Goal: Contribute content: Contribute content

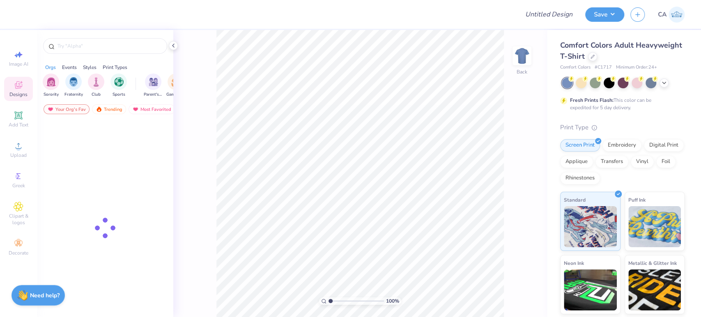
click at [643, 59] on div "Comfort Colors Adult Heavyweight T-Shirt" at bounding box center [622, 51] width 124 height 22
click at [597, 58] on div at bounding box center [592, 55] width 9 height 9
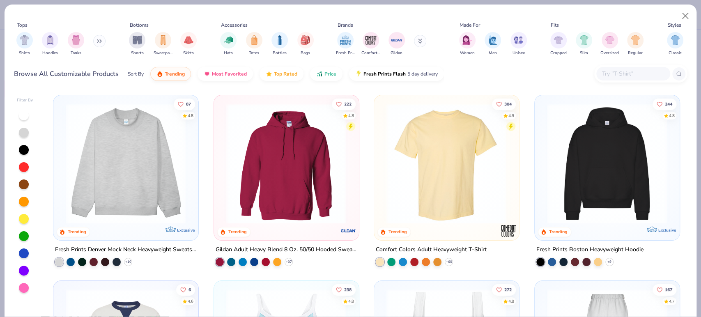
click at [571, 157] on img at bounding box center [607, 163] width 128 height 120
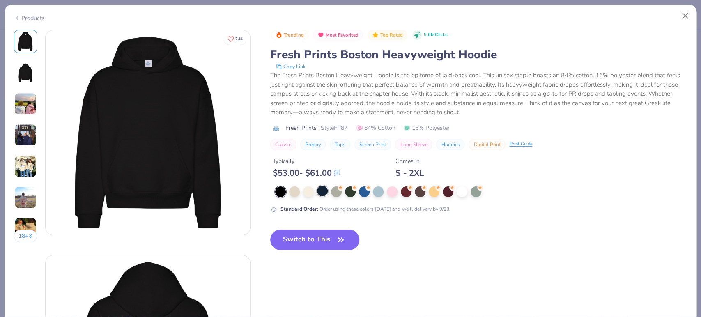
click at [322, 190] on div at bounding box center [322, 190] width 11 height 11
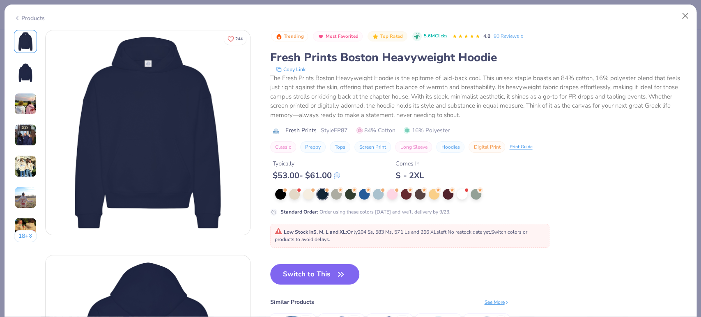
drag, startPoint x: 192, startPoint y: 147, endPoint x: 207, endPoint y: 183, distance: 38.9
click at [287, 272] on button "Switch to This" at bounding box center [314, 274] width 89 height 21
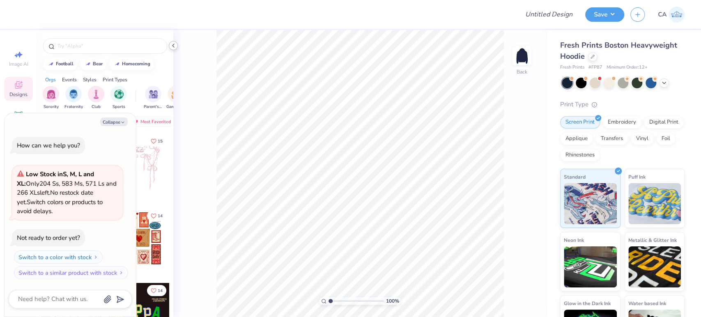
click at [170, 48] on icon at bounding box center [173, 45] width 7 height 7
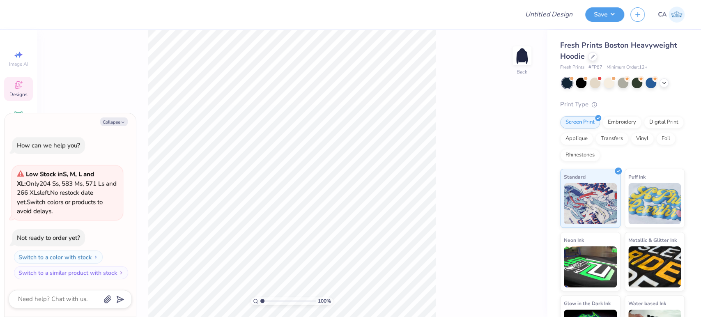
click at [102, 127] on div "Collapse How can we help you? Low Stock in S, M, L and XL : Only 204 Ss, 583 Ms…" at bounding box center [70, 215] width 131 height 204
click at [104, 125] on button "Collapse" at bounding box center [113, 121] width 27 height 9
type textarea "x"
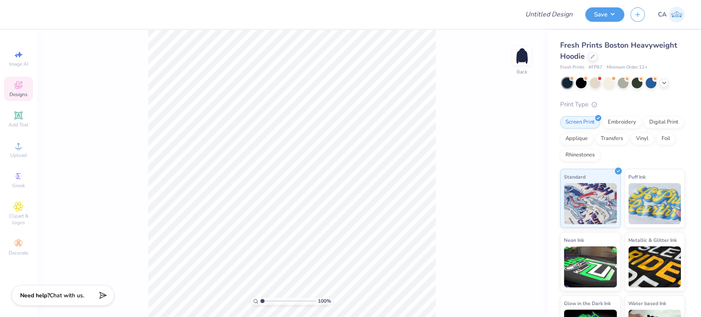
click at [21, 95] on span "Designs" at bounding box center [18, 94] width 18 height 7
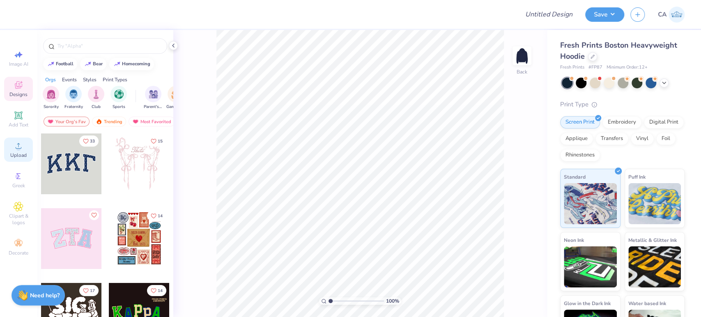
click at [17, 153] on span "Upload" at bounding box center [18, 155] width 16 height 7
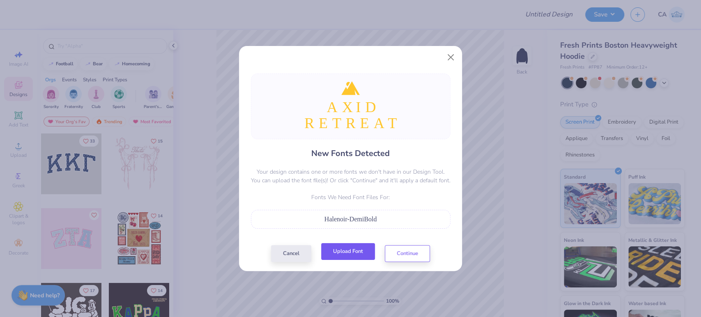
click at [371, 252] on button "Upload Font" at bounding box center [348, 251] width 54 height 17
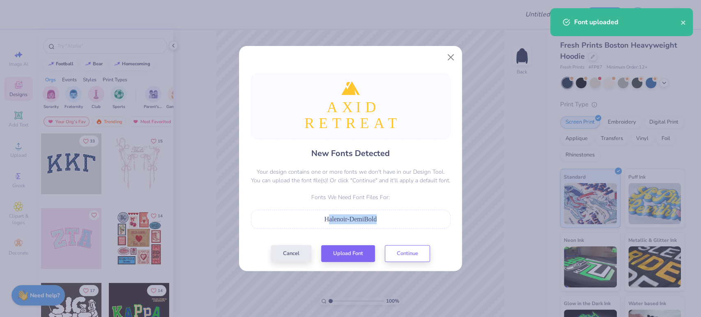
drag, startPoint x: 328, startPoint y: 222, endPoint x: 396, endPoint y: 214, distance: 68.2
click at [396, 214] on div "Halenoir-DemiBold" at bounding box center [350, 219] width 190 height 10
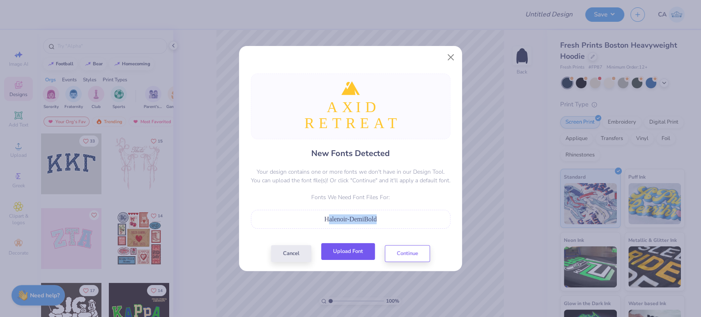
click at [345, 252] on button "Upload Font" at bounding box center [348, 251] width 54 height 17
click at [358, 259] on button "Upload Font" at bounding box center [348, 251] width 54 height 17
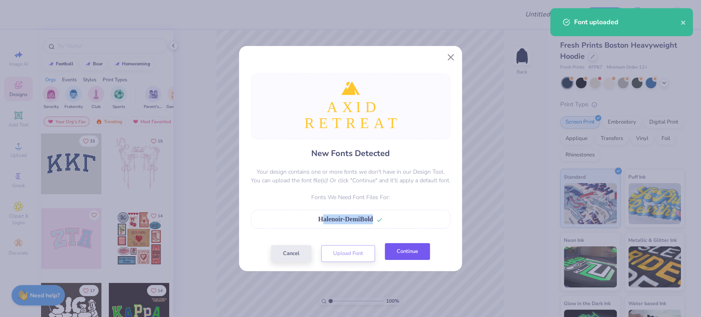
click at [392, 249] on button "Continue" at bounding box center [407, 251] width 45 height 17
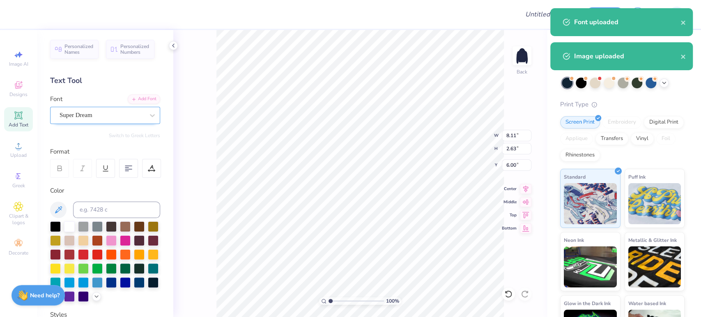
click at [86, 114] on div "Super Dream" at bounding box center [102, 115] width 86 height 13
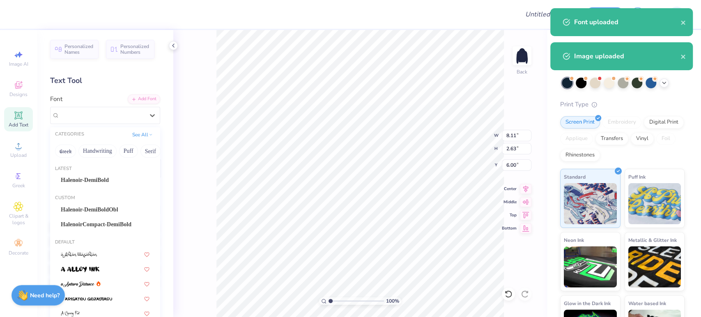
click at [84, 180] on span "Halenoir-DemiBold" at bounding box center [85, 180] width 48 height 9
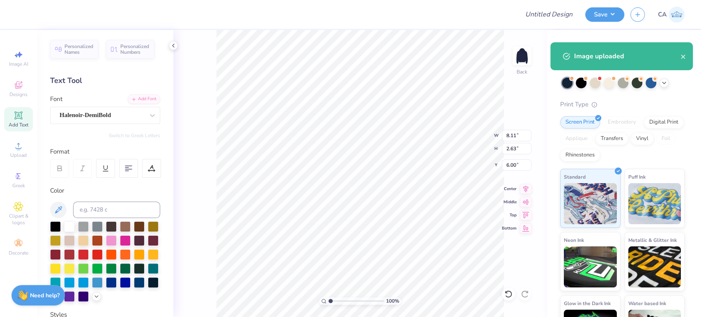
type input "8.29"
type input "2.55"
type input "6.27"
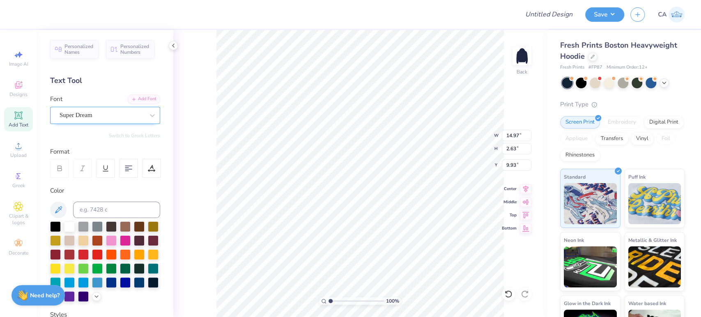
click at [86, 115] on div "Super Dream" at bounding box center [102, 115] width 86 height 13
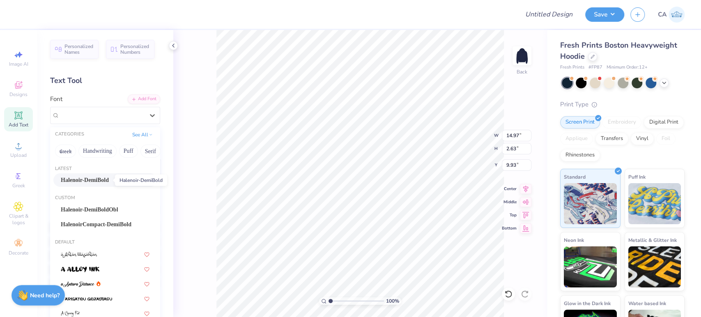
click at [103, 179] on span "Halenoir-DemiBold" at bounding box center [85, 180] width 48 height 9
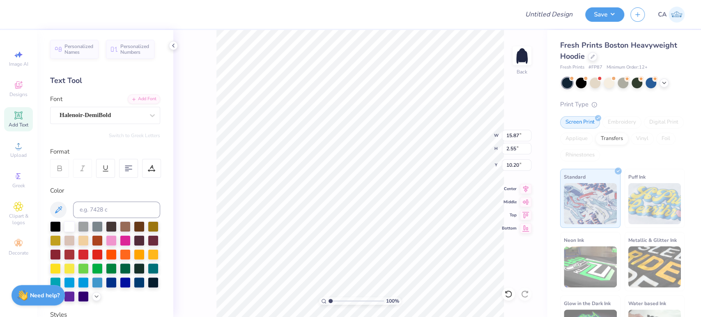
type input "15.87"
type input "2.55"
type input "10.20"
click at [511, 136] on input "15.87" at bounding box center [516, 135] width 30 height 11
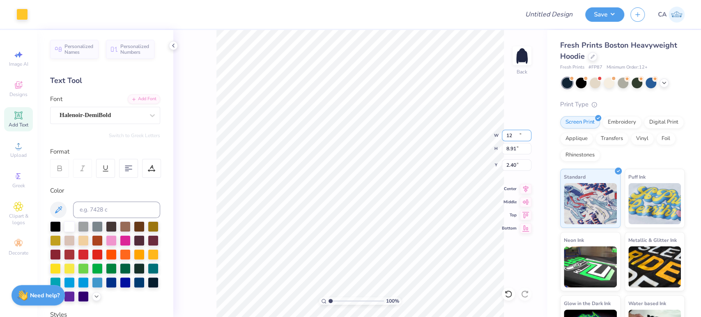
type input "12.00"
type input "8.91"
type input "2.40"
click at [520, 136] on input "12.00" at bounding box center [516, 135] width 30 height 11
type input "8.00"
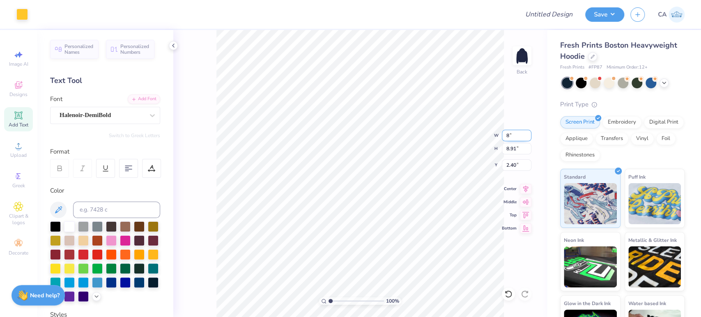
type input "5.94"
type input "3.88"
drag, startPoint x: 149, startPoint y: 167, endPoint x: 144, endPoint y: 172, distance: 7.3
click at [149, 167] on icon at bounding box center [151, 168] width 7 height 7
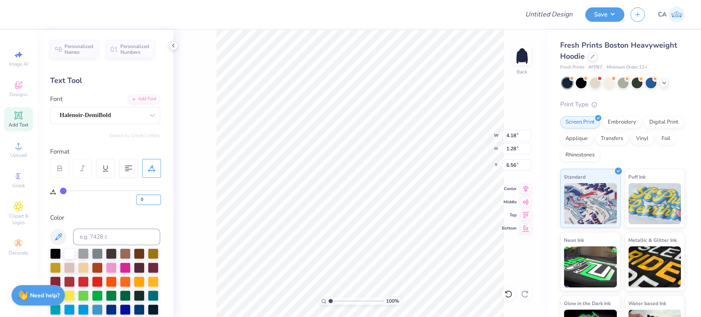
drag, startPoint x: 138, startPoint y: 203, endPoint x: 144, endPoint y: 203, distance: 6.2
click at [144, 204] on input "0" at bounding box center [148, 200] width 25 height 10
type input "30"
type input "8.00"
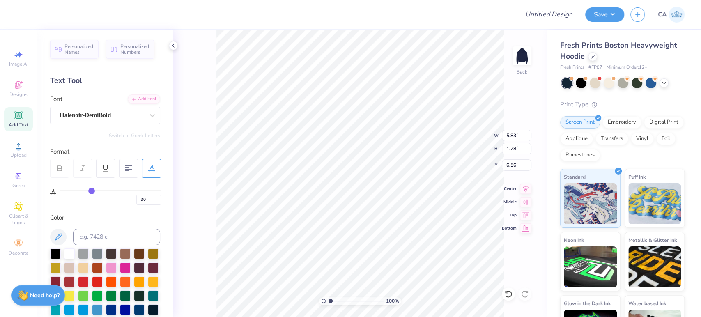
type input "8.54"
type input "0"
click at [145, 195] on input "0" at bounding box center [148, 200] width 25 height 10
drag, startPoint x: 145, startPoint y: 195, endPoint x: 3, endPoint y: 205, distance: 141.9
click at [3, 205] on div "Design Title Save CA Image AI Designs Add Text Upload Greek Clipart & logos Dec…" at bounding box center [350, 158] width 701 height 317
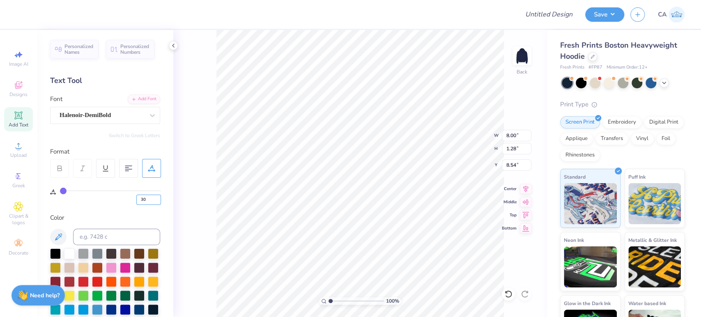
type input "30"
click at [528, 186] on icon at bounding box center [525, 188] width 11 height 10
type input "5.83"
type input "6.56"
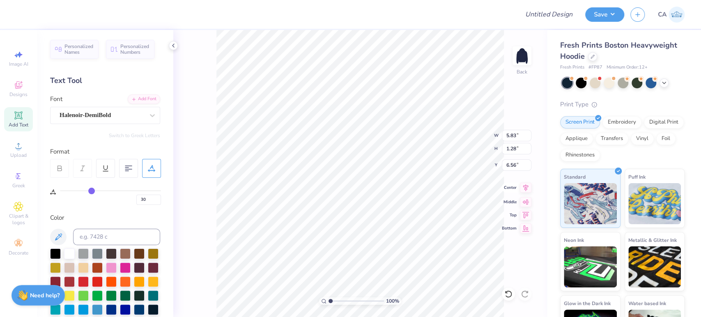
click at [522, 189] on icon at bounding box center [525, 188] width 11 height 10
type input "2.28"
type input "1.69"
type input "3.88"
click at [525, 188] on icon at bounding box center [525, 188] width 11 height 10
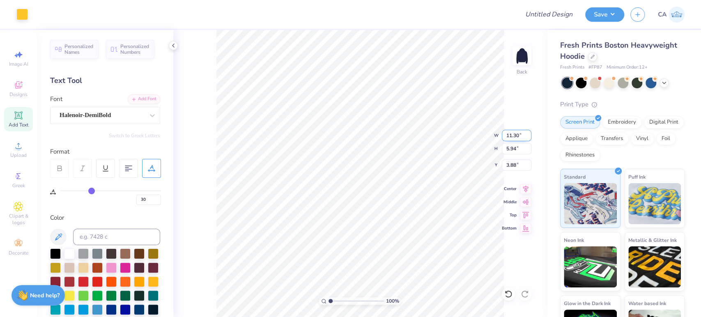
click at [508, 138] on input "11.30" at bounding box center [516, 135] width 30 height 11
type input "5.00"
type input "2.63"
click at [510, 169] on input "5.54" at bounding box center [516, 164] width 30 height 11
type input "3.00"
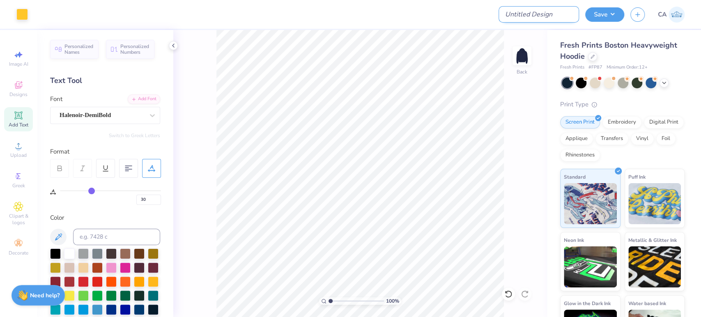
click at [547, 15] on input "Design Title" at bounding box center [538, 14] width 80 height 16
paste input "FPS240121"
type input "FPS240121"
click at [604, 8] on button "Save" at bounding box center [604, 13] width 39 height 14
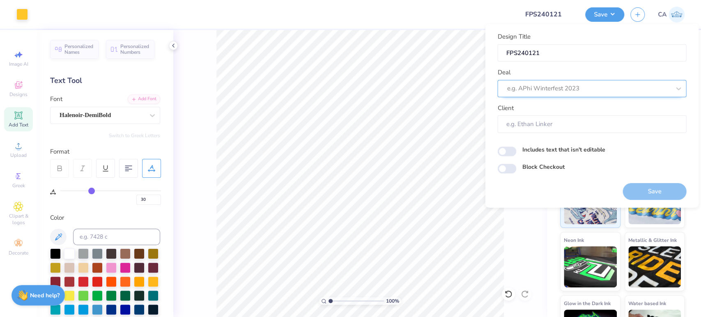
click at [595, 83] on div "e.g. APhi Winterfest 2023" at bounding box center [591, 88] width 189 height 17
click at [582, 104] on div "Design Tool Gallery" at bounding box center [591, 110] width 182 height 14
type input "design tool gall"
type input "Design Tool Gallery User"
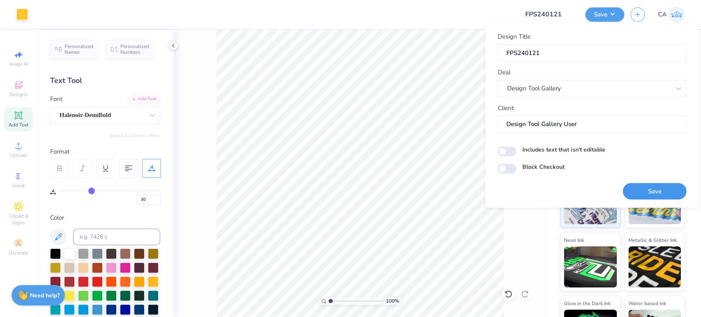
click at [645, 185] on button "Save" at bounding box center [654, 191] width 64 height 17
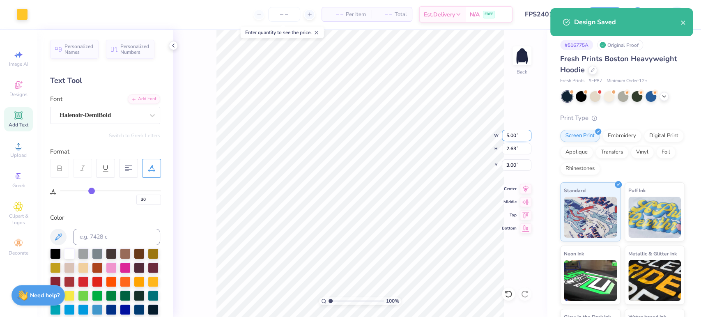
click at [505, 135] on input "5.00" at bounding box center [516, 135] width 30 height 11
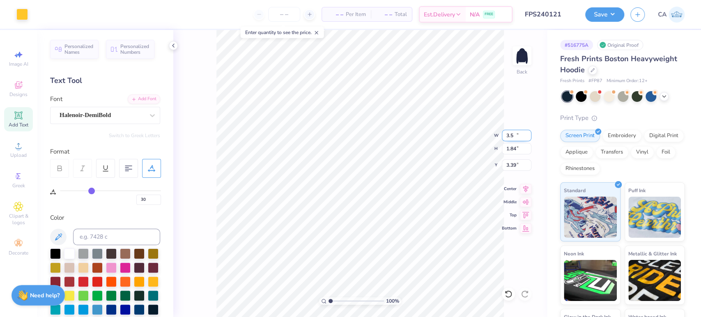
type input "3.50"
type input "1.84"
click at [508, 170] on input "3.39" at bounding box center [516, 164] width 30 height 11
type input "3.00"
click at [595, 9] on button "Save" at bounding box center [604, 13] width 39 height 14
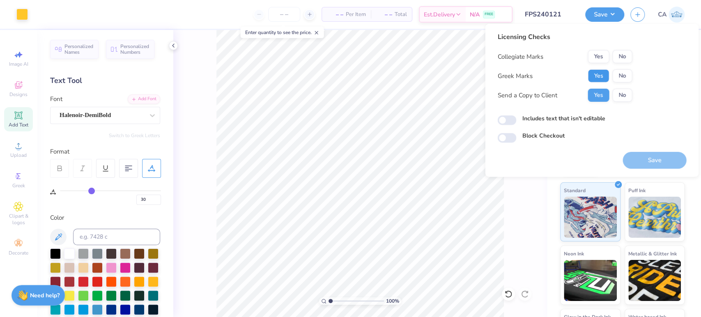
click at [599, 73] on button "Yes" at bounding box center [597, 75] width 21 height 13
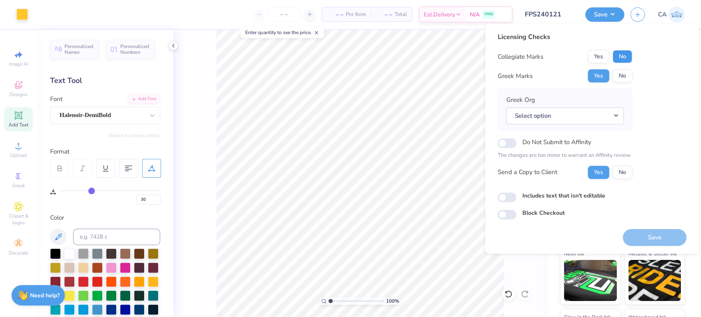
click at [621, 53] on button "No" at bounding box center [622, 56] width 20 height 13
click at [555, 114] on button "Select option" at bounding box center [564, 115] width 117 height 17
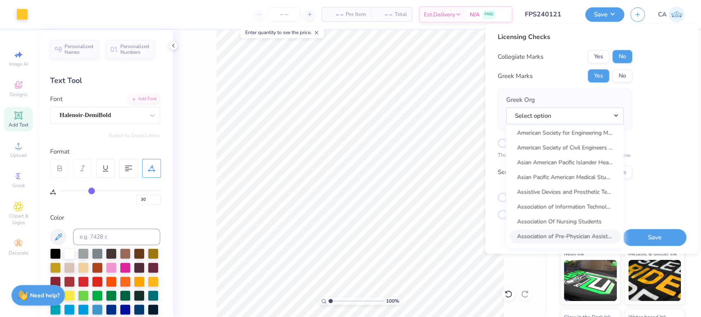
scroll to position [745, 0]
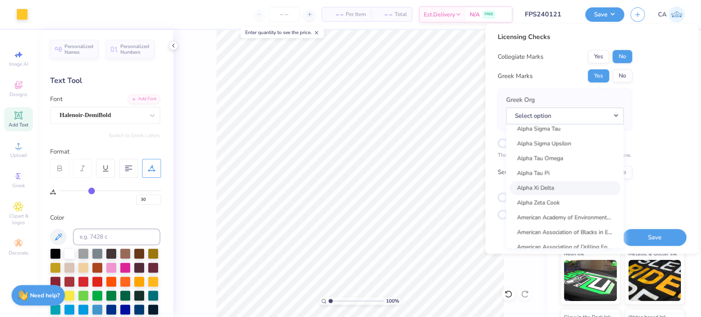
click at [587, 190] on link "Alpha Xi Delta" at bounding box center [564, 188] width 111 height 14
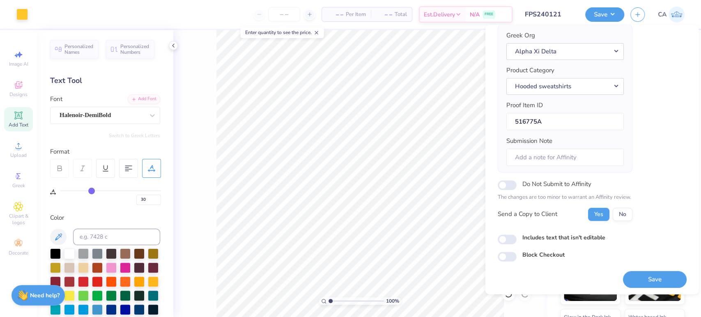
scroll to position [66, 0]
click at [637, 278] on button "Save" at bounding box center [654, 278] width 64 height 17
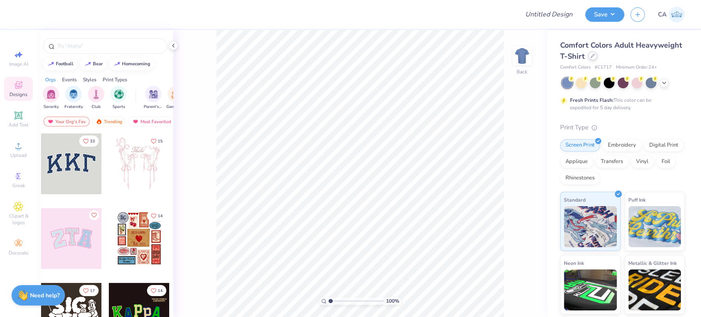
click at [597, 55] on div at bounding box center [592, 55] width 9 height 9
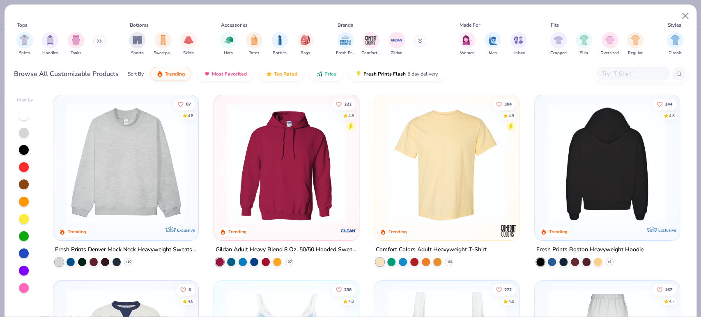
scroll to position [137, 0]
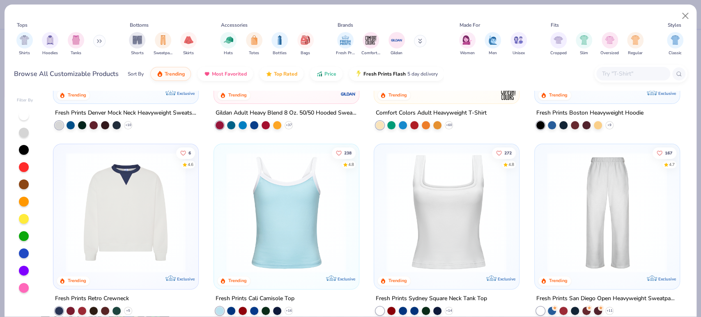
click at [111, 202] on img at bounding box center [126, 212] width 128 height 120
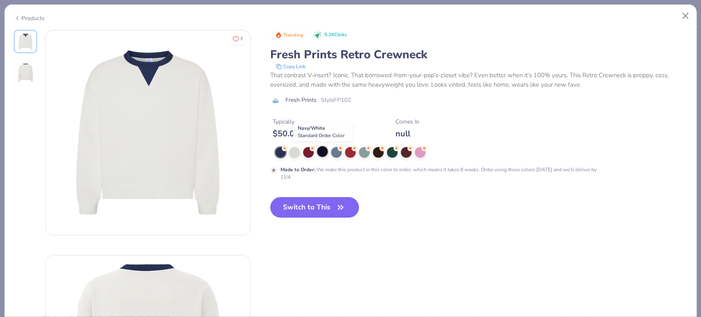
click at [320, 154] on div at bounding box center [322, 151] width 11 height 11
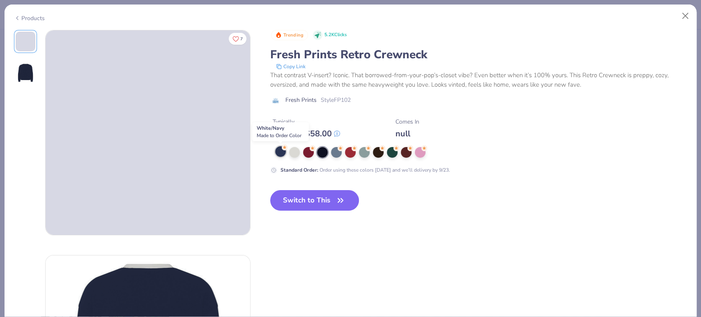
click at [281, 153] on div at bounding box center [280, 151] width 11 height 11
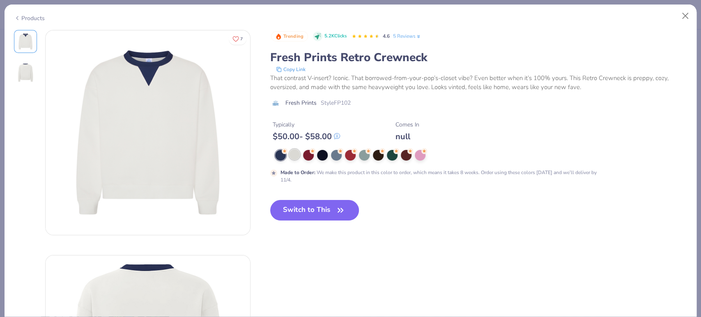
click at [293, 152] on div at bounding box center [294, 154] width 11 height 11
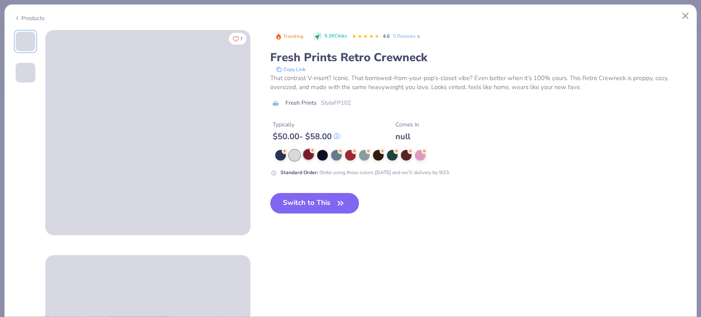
click at [305, 153] on div at bounding box center [308, 154] width 11 height 11
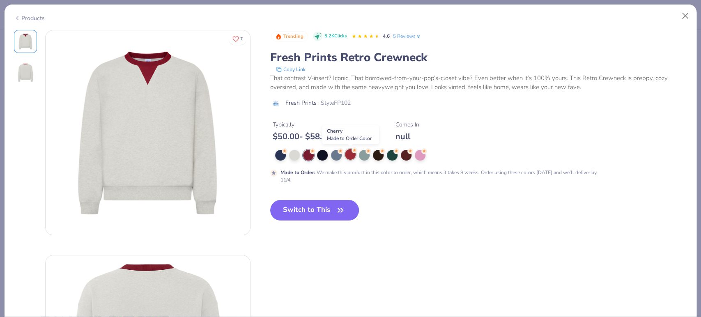
click at [348, 157] on div at bounding box center [350, 154] width 11 height 11
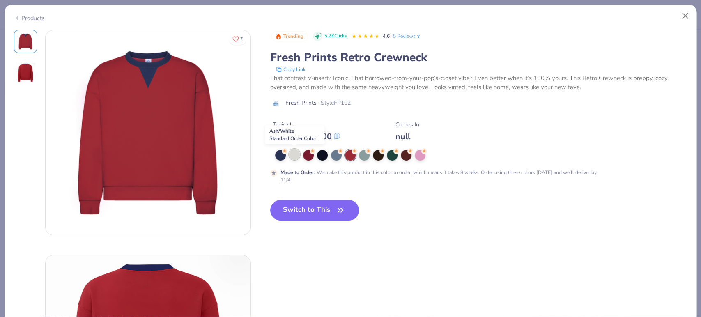
click at [295, 156] on div at bounding box center [294, 154] width 11 height 11
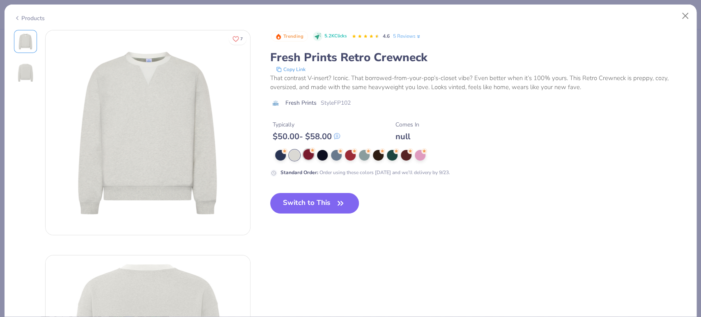
click at [306, 152] on div at bounding box center [308, 154] width 11 height 11
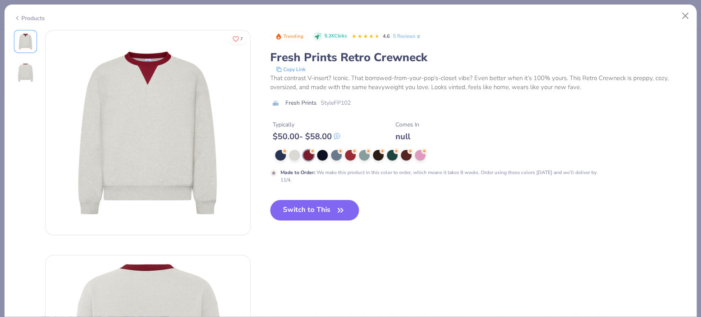
click at [15, 20] on icon at bounding box center [17, 18] width 7 height 10
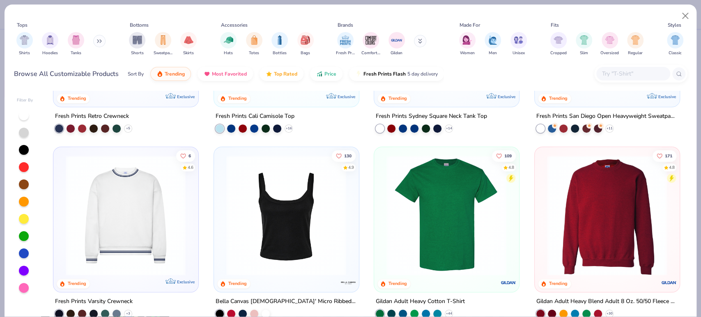
scroll to position [410, 0]
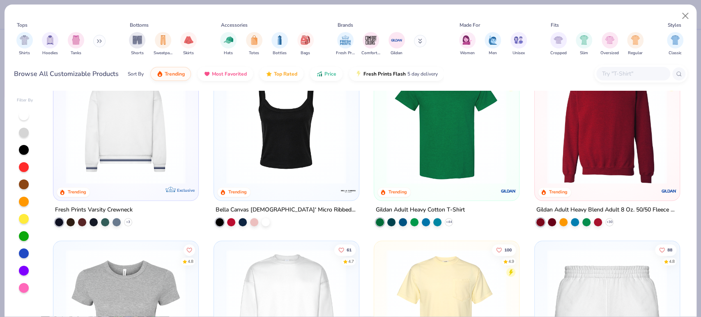
click at [125, 152] on img at bounding box center [126, 124] width 128 height 120
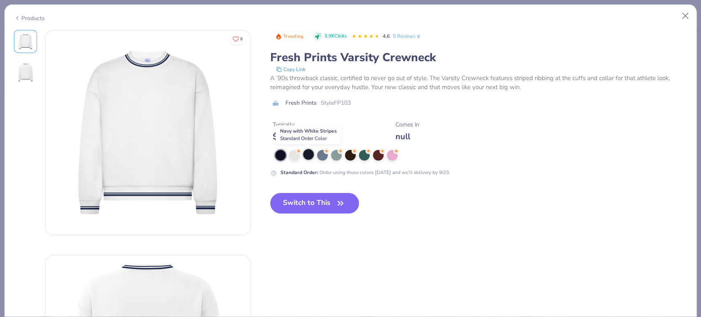
click at [311, 154] on div at bounding box center [308, 154] width 11 height 11
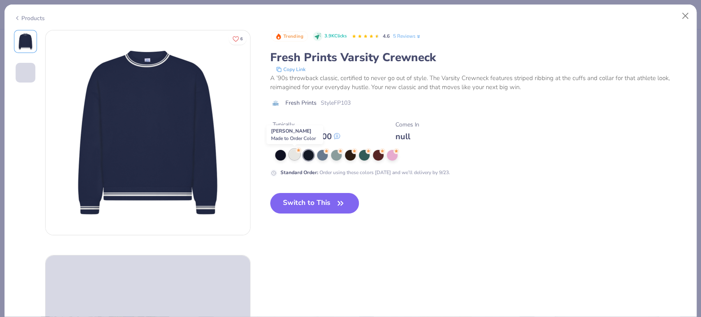
click at [295, 158] on div at bounding box center [294, 154] width 11 height 11
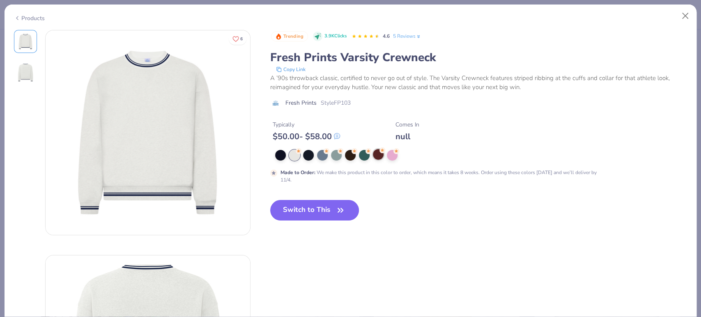
click at [374, 155] on div at bounding box center [378, 154] width 11 height 11
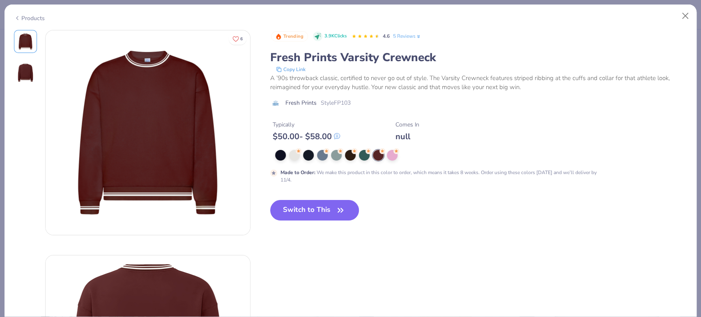
click at [30, 14] on div "Products" at bounding box center [29, 18] width 31 height 9
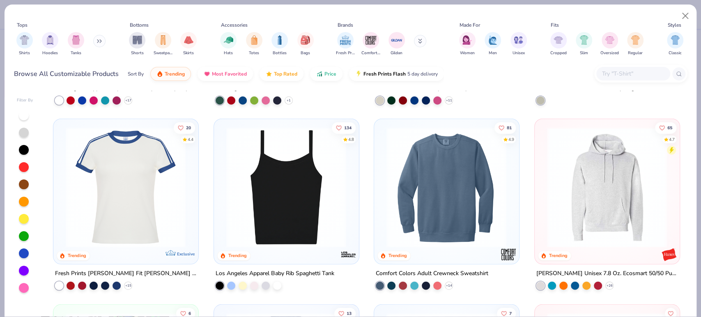
scroll to position [1459, 0]
click at [144, 182] on img at bounding box center [126, 187] width 128 height 120
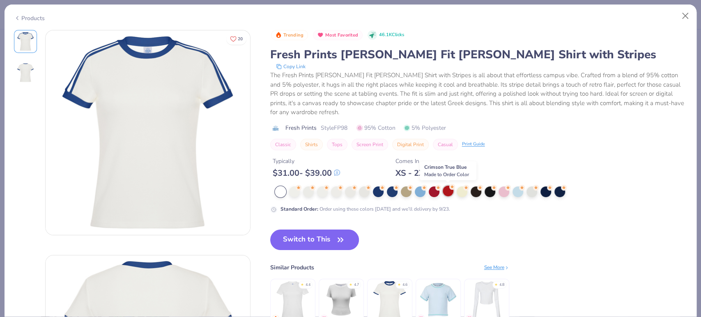
click at [443, 190] on div at bounding box center [447, 190] width 11 height 11
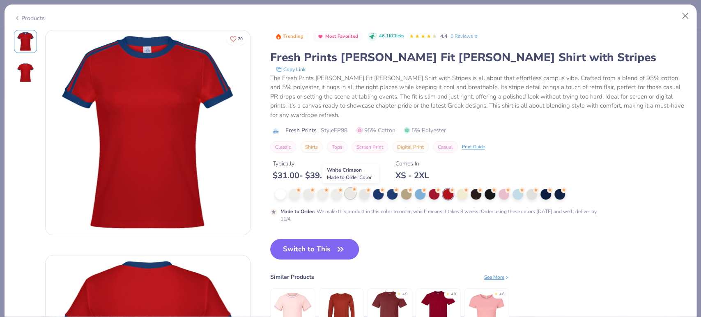
click at [353, 193] on div at bounding box center [350, 193] width 11 height 11
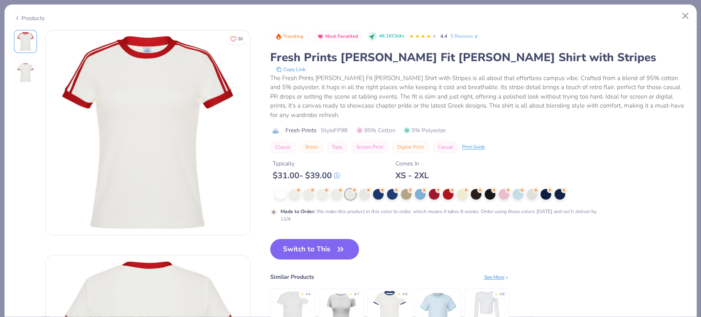
click at [218, 167] on img at bounding box center [148, 132] width 204 height 204
click at [334, 133] on span "Style FP98" at bounding box center [334, 130] width 27 height 9
copy span "FP98"
click at [311, 249] on button "Switch to This" at bounding box center [314, 249] width 89 height 21
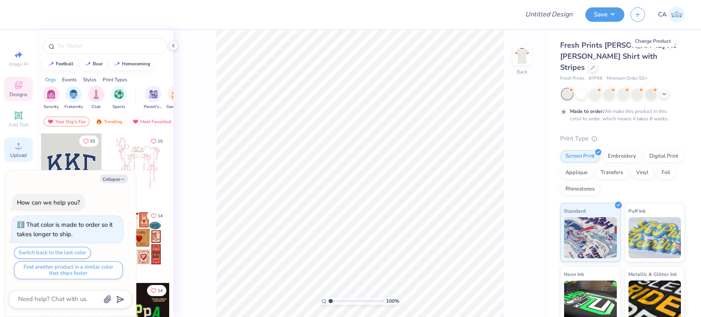
click at [15, 145] on icon at bounding box center [19, 146] width 10 height 10
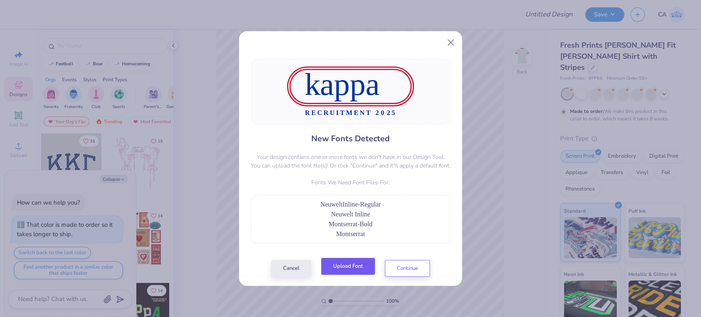
click at [360, 264] on button "Upload Font" at bounding box center [348, 266] width 54 height 17
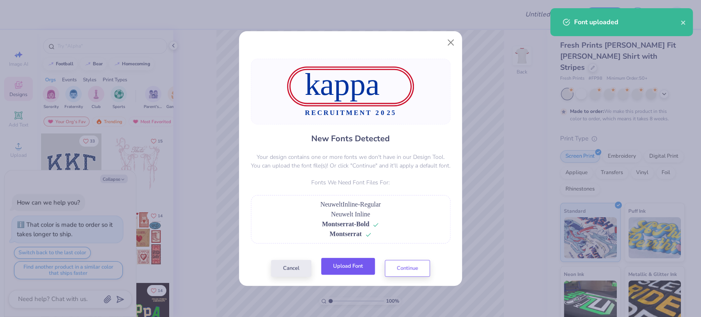
click at [365, 266] on button "Upload Font" at bounding box center [348, 266] width 54 height 17
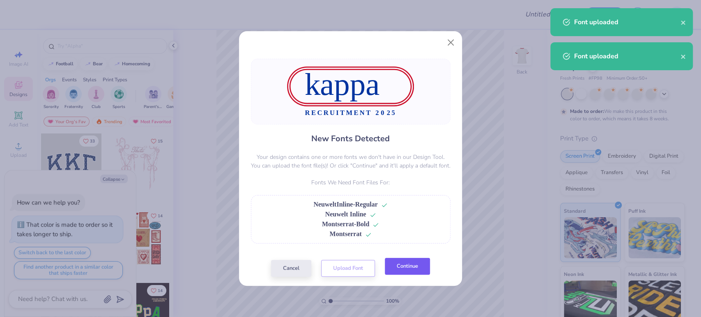
click at [400, 265] on button "Continue" at bounding box center [407, 266] width 45 height 17
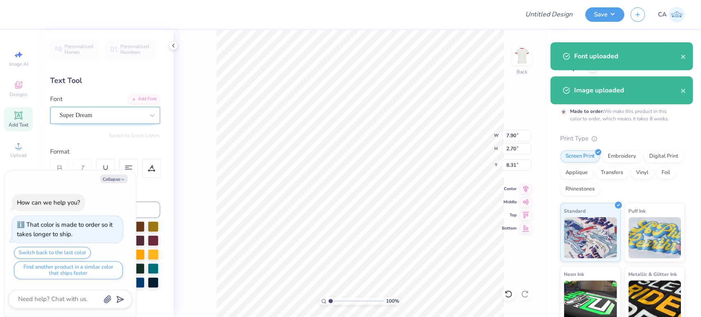
drag, startPoint x: 75, startPoint y: 114, endPoint x: 74, endPoint y: 121, distance: 7.8
click at [75, 114] on div "Super Dream" at bounding box center [102, 115] width 86 height 13
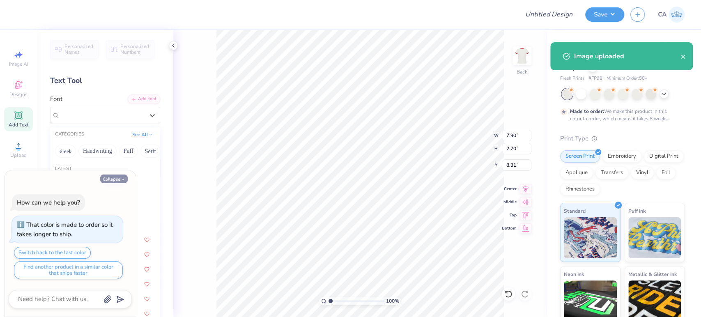
click at [109, 179] on button "Collapse" at bounding box center [113, 178] width 27 height 9
type textarea "x"
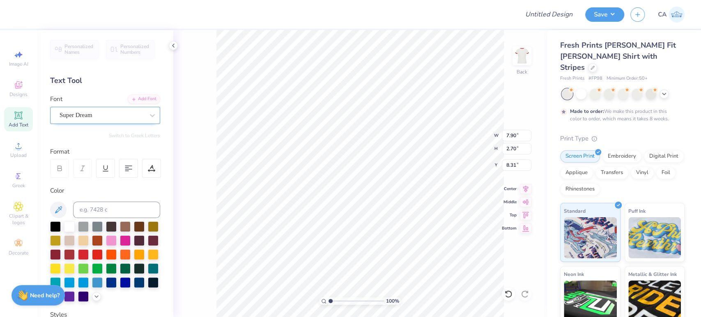
click at [75, 119] on div "Super Dream" at bounding box center [102, 115] width 86 height 13
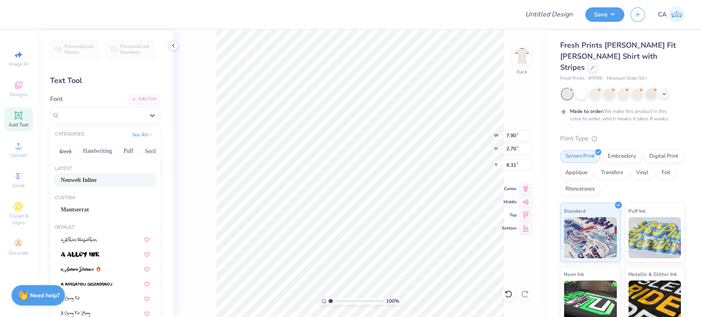
click at [94, 180] on span "Neuwelt Inline" at bounding box center [79, 180] width 36 height 9
type input "8.35"
type input "2.44"
type input "8.33"
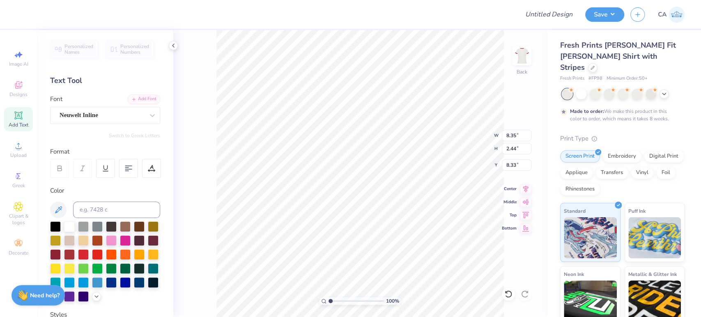
type input "5.76"
type input "0.47"
type input "11.78"
click at [71, 111] on div "Super Dream" at bounding box center [102, 115] width 86 height 13
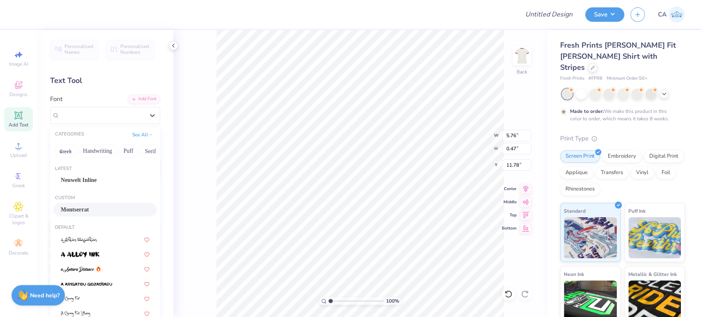
click at [94, 206] on div "Montserrat" at bounding box center [105, 209] width 89 height 9
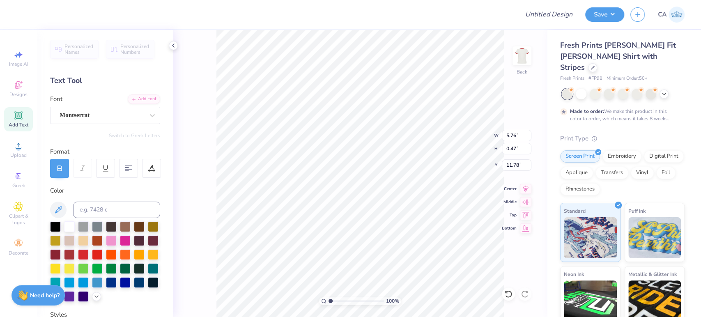
type input "6.49"
type input "0.46"
type input "11.83"
click at [101, 206] on input at bounding box center [116, 210] width 87 height 16
click at [91, 118] on div "Montserrat" at bounding box center [102, 115] width 86 height 13
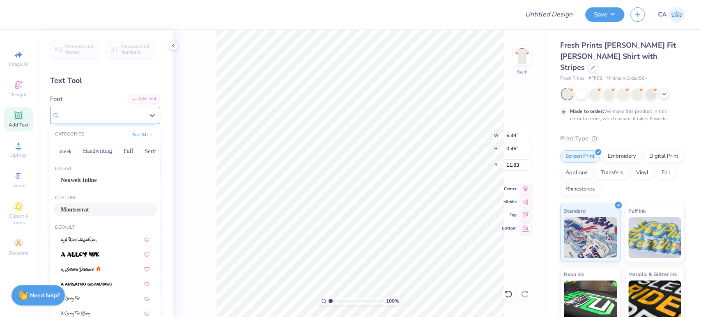
click at [133, 117] on div "Montserrat" at bounding box center [102, 114] width 85 height 9
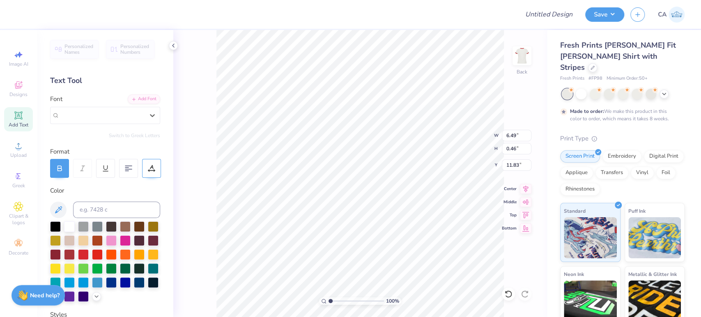
click at [153, 165] on icon at bounding box center [151, 168] width 7 height 7
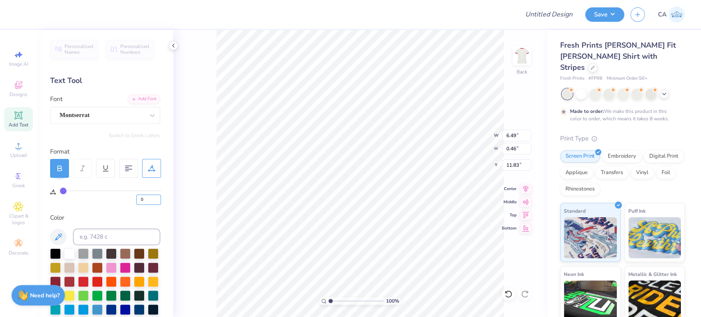
drag, startPoint x: 143, startPoint y: 199, endPoint x: -16, endPoint y: 199, distance: 158.8
click at [0, 199] on html "Design Title Save CA Image AI Designs Add Text Upload Greek Clipart & logos Dec…" at bounding box center [350, 158] width 701 height 317
type input "200"
type input "100"
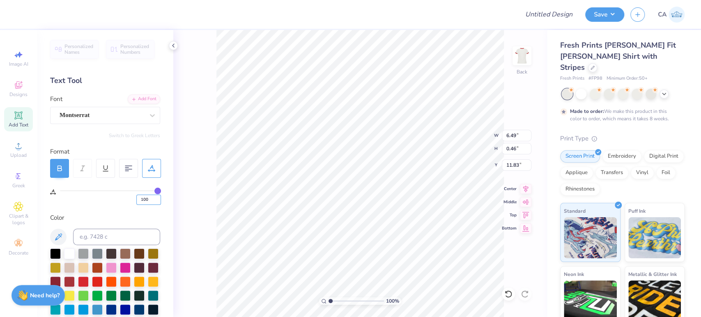
type input "11.75"
type input "0.34"
type input "11.89"
drag, startPoint x: 149, startPoint y: 199, endPoint x: 114, endPoint y: 201, distance: 34.5
click at [116, 200] on div "100" at bounding box center [110, 197] width 101 height 15
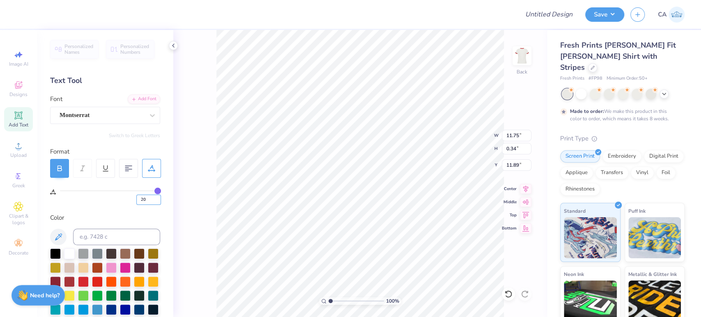
type input "20"
type input "6.17"
click at [524, 192] on icon at bounding box center [525, 188] width 11 height 10
type input "0"
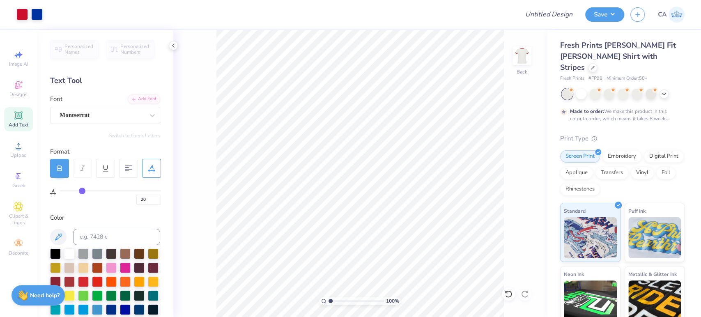
type input "0"
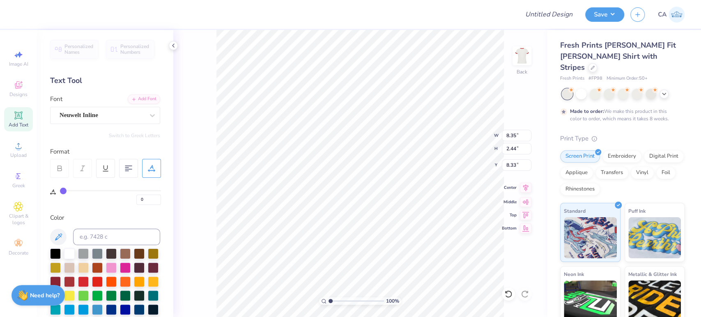
click at [520, 187] on icon at bounding box center [525, 188] width 11 height 10
type input "20"
click at [141, 199] on input "20" at bounding box center [148, 200] width 25 height 10
type input "30"
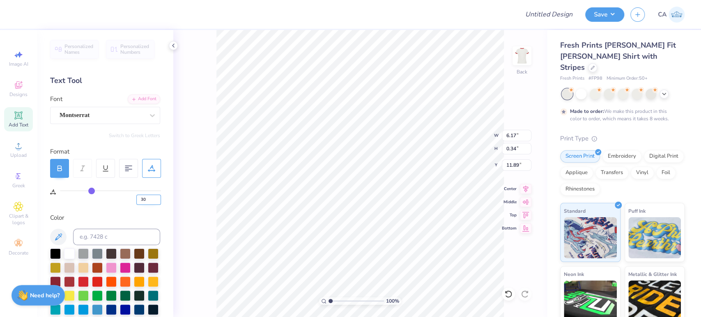
type input "6.87"
type input "40"
drag, startPoint x: 138, startPoint y: 200, endPoint x: 193, endPoint y: 236, distance: 65.4
click at [144, 200] on input "40" at bounding box center [148, 200] width 25 height 10
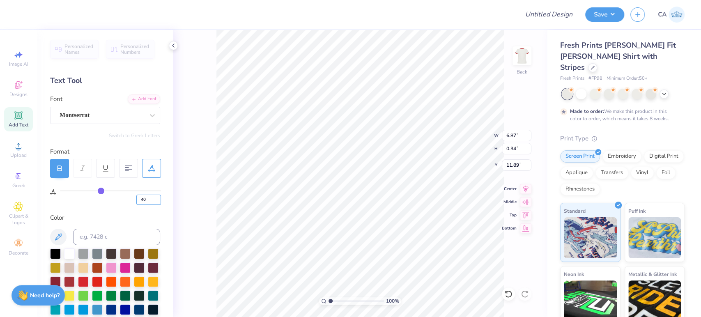
type input "7.57"
drag, startPoint x: 141, startPoint y: 199, endPoint x: 150, endPoint y: 204, distance: 10.1
click at [150, 204] on input "40" at bounding box center [148, 200] width 25 height 10
type input "45"
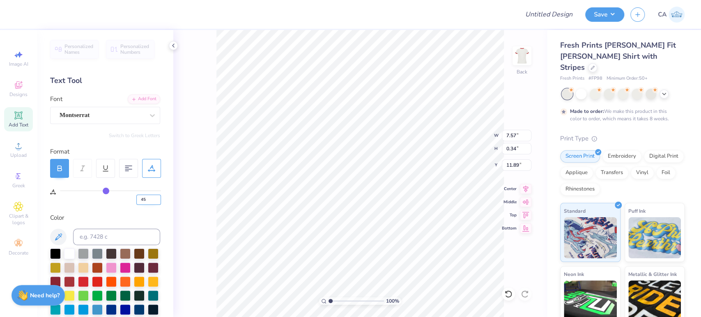
type input "7.92"
type input "10.54"
drag, startPoint x: 150, startPoint y: 200, endPoint x: 18, endPoint y: 207, distance: 132.7
click at [20, 207] on div "Design Title Save CA Image AI Designs Add Text Upload Greek Clipart & logos Dec…" at bounding box center [350, 158] width 701 height 317
type input "50"
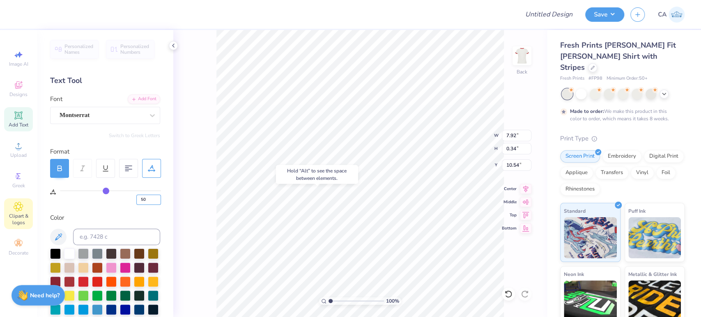
type input "50"
type input "8.27"
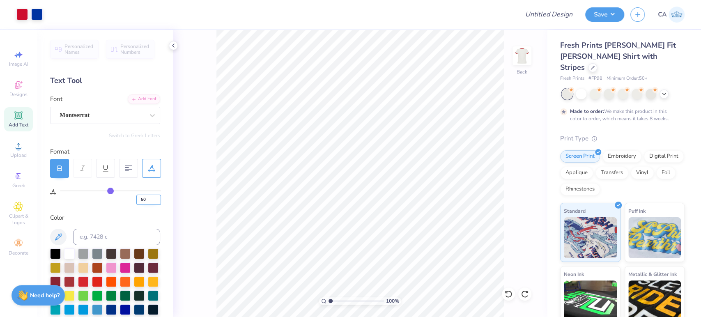
click at [147, 200] on input "50" at bounding box center [148, 200] width 25 height 10
drag, startPoint x: 142, startPoint y: 200, endPoint x: 160, endPoint y: 197, distance: 17.9
click at [160, 197] on input "50" at bounding box center [148, 200] width 25 height 10
type input "54"
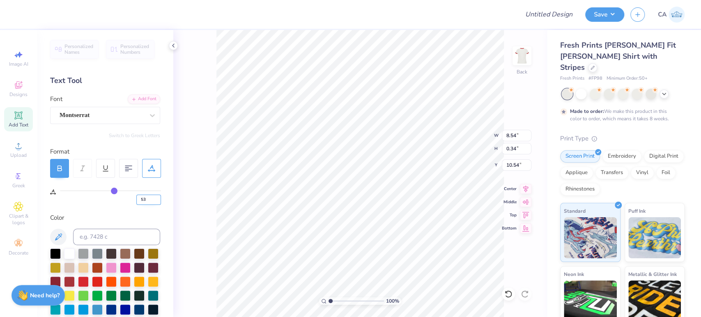
click at [157, 201] on input "53" at bounding box center [148, 200] width 25 height 10
type input "52"
click at [157, 201] on input "52" at bounding box center [148, 200] width 25 height 10
type input "52"
click at [14, 152] on div "Upload" at bounding box center [18, 149] width 29 height 24
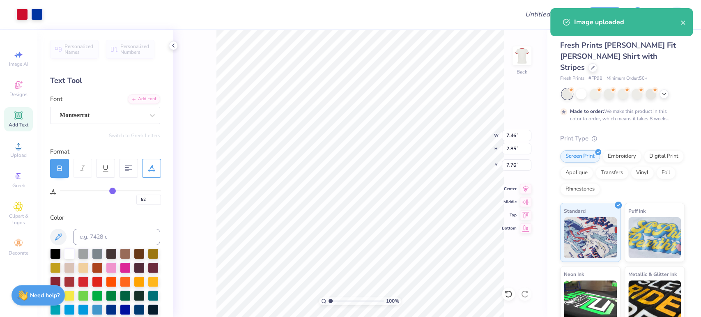
type input "7.46"
type input "2.85"
click at [524, 188] on icon at bounding box center [525, 188] width 11 height 10
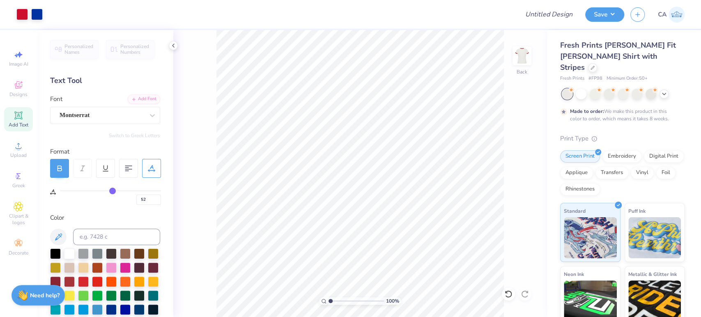
type input "0"
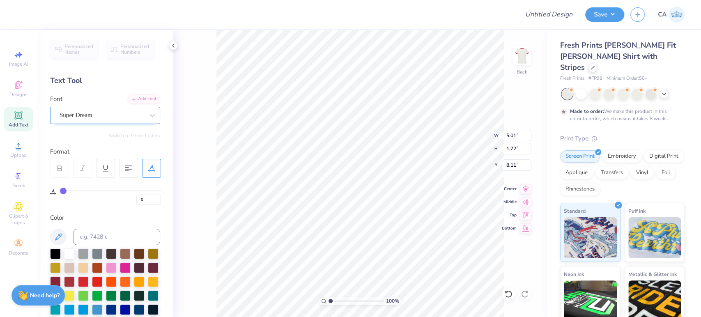
click at [80, 110] on div "Super Dream" at bounding box center [102, 115] width 86 height 13
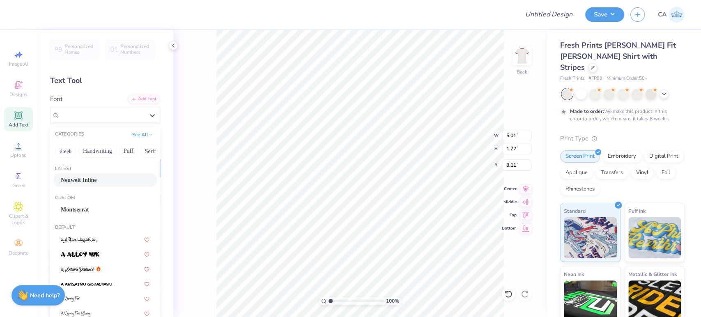
click at [77, 177] on span "Neuwelt Inline" at bounding box center [79, 180] width 36 height 9
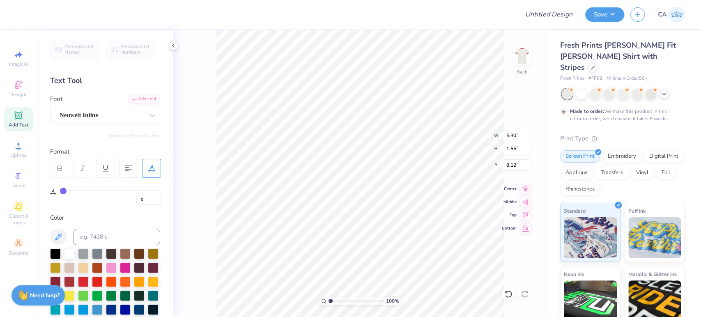
type input "5.30"
type input "1.55"
type input "8.12"
click at [522, 190] on icon at bounding box center [525, 188] width 11 height 10
click at [117, 122] on div "Super Dream" at bounding box center [105, 115] width 110 height 17
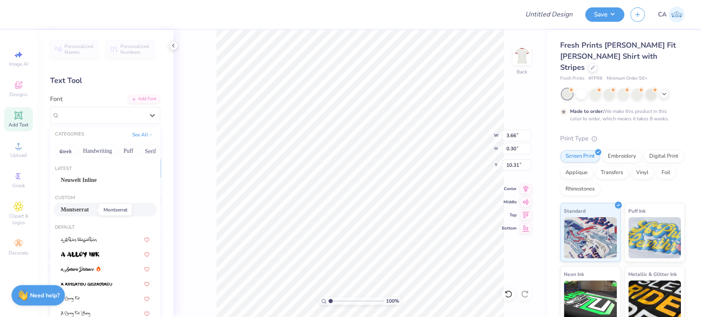
click at [75, 212] on span "Montserrat" at bounding box center [75, 209] width 28 height 9
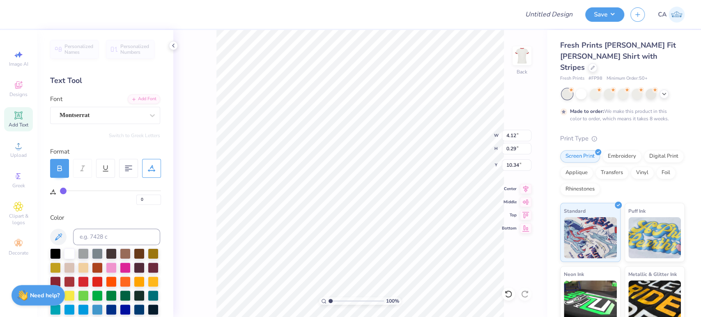
type input "4.12"
type input "0.29"
type input "10.34"
drag, startPoint x: 145, startPoint y: 200, endPoint x: 82, endPoint y: 203, distance: 63.3
click at [87, 202] on div "0" at bounding box center [110, 197] width 101 height 15
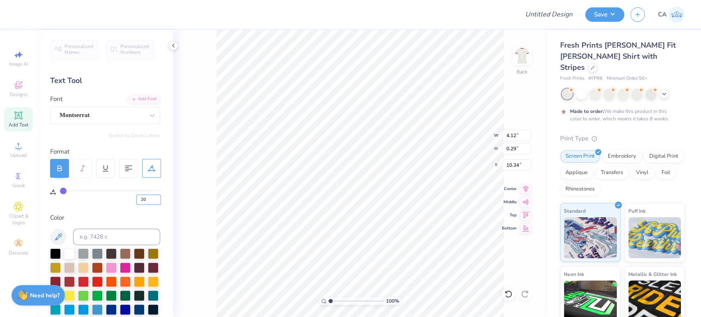
type input "20"
type input "5.32"
click at [524, 192] on icon at bounding box center [525, 188] width 11 height 10
type input "3.29"
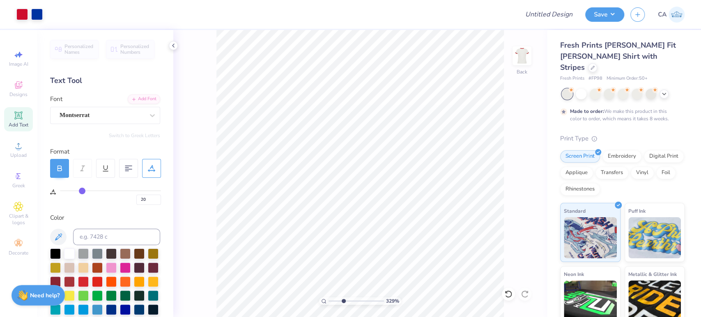
click at [343, 300] on input "range" at bounding box center [355, 300] width 55 height 7
type input "0"
type input "8.15"
drag, startPoint x: 337, startPoint y: 301, endPoint x: 324, endPoint y: 296, distance: 13.3
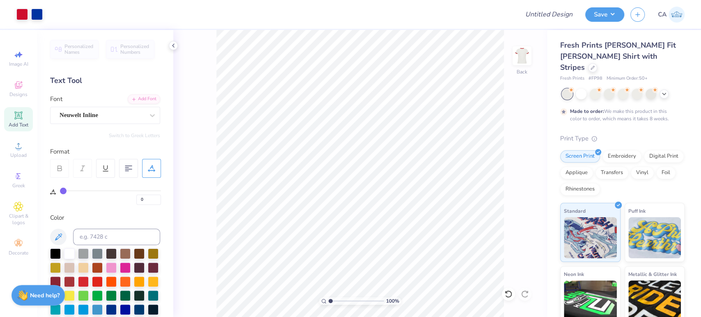
type input "1"
click at [328, 297] on input "range" at bounding box center [355, 300] width 55 height 7
click at [515, 137] on input "7.46" at bounding box center [516, 135] width 30 height 11
type input "5.00"
type input "1.93"
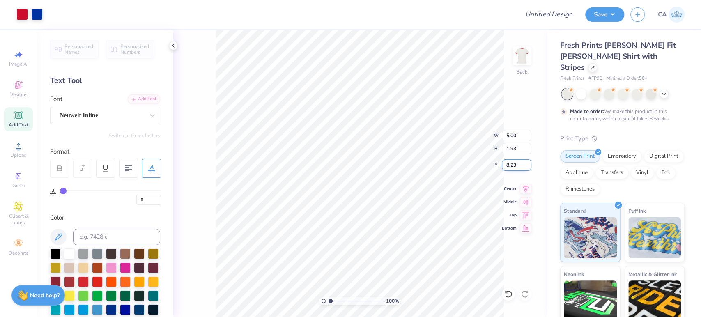
click at [507, 163] on input "8.23" at bounding box center [516, 164] width 30 height 11
type input "2.00"
click at [405, 142] on div "100 % Back W 5.00 5.00 " H 1.93 1.93 " Y 2.00 2.00 " Center Middle Top Bottom" at bounding box center [359, 173] width 373 height 287
click at [511, 134] on input "5.00" at bounding box center [516, 135] width 30 height 11
type input "6.00"
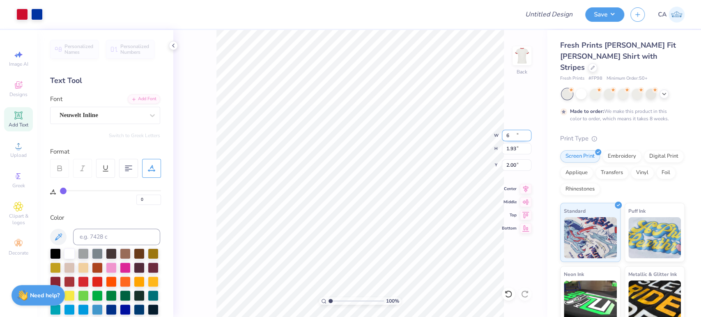
type input "2.31"
click at [522, 162] on input "1.81" at bounding box center [516, 164] width 30 height 11
type input "2.00"
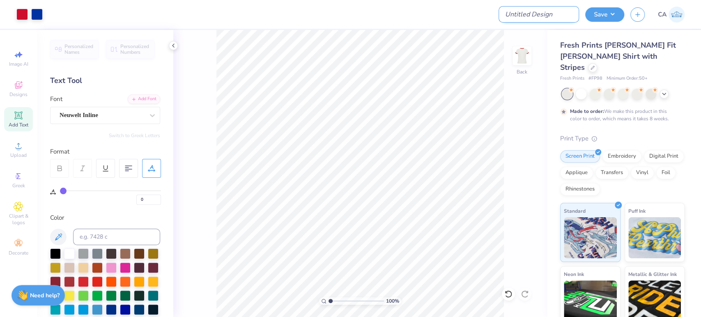
click at [529, 12] on input "Design Title" at bounding box center [538, 14] width 80 height 16
paste input "FPS240140"
type input "FPS240140"
click at [616, 13] on button "Save" at bounding box center [604, 13] width 39 height 14
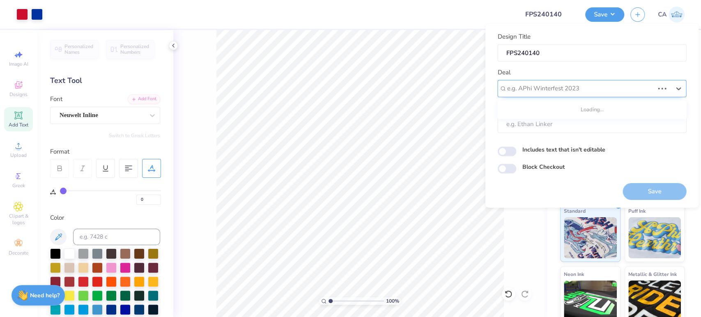
click at [578, 88] on div at bounding box center [579, 88] width 147 height 11
click at [568, 112] on div "Design Tool Gallery" at bounding box center [591, 110] width 182 height 14
type input "design tool gall"
type input "Design Tool Gallery User"
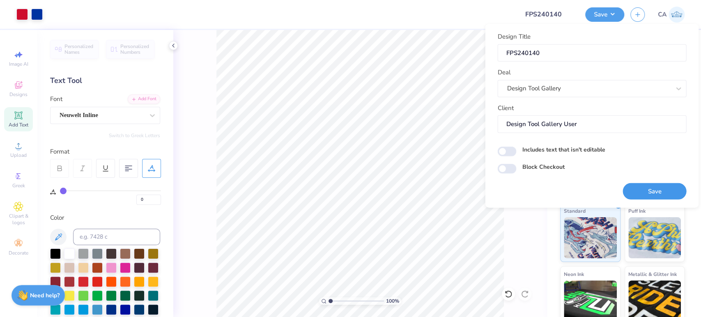
click at [633, 183] on button "Save" at bounding box center [654, 191] width 64 height 17
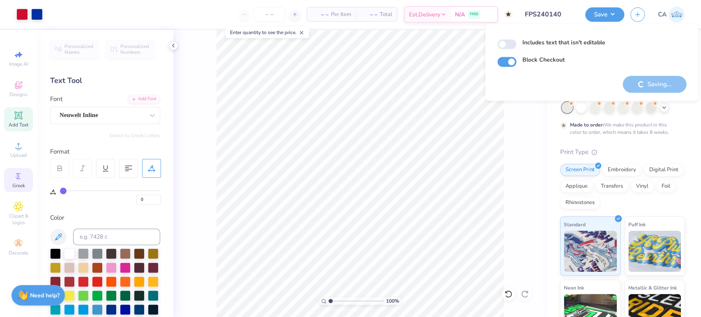
checkbox input "true"
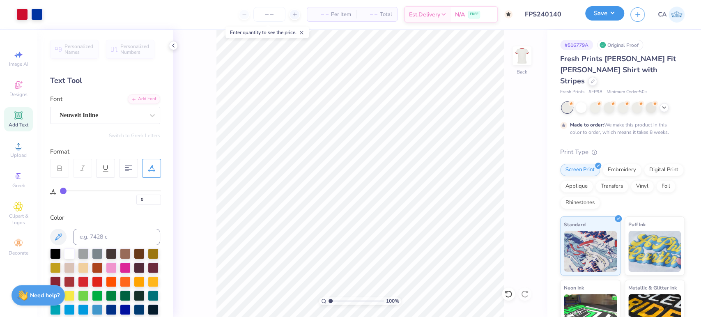
click at [601, 17] on button "Save" at bounding box center [604, 13] width 39 height 14
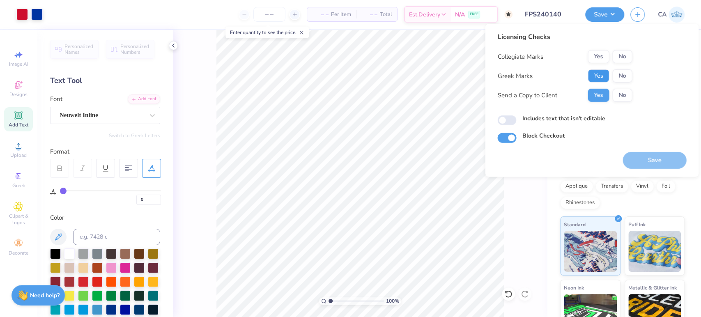
click at [593, 73] on button "Yes" at bounding box center [597, 75] width 21 height 13
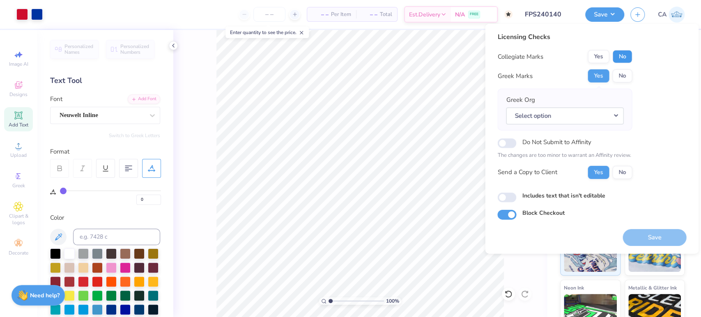
click at [616, 57] on button "No" at bounding box center [622, 56] width 20 height 13
click at [596, 120] on button "Select option" at bounding box center [564, 115] width 117 height 17
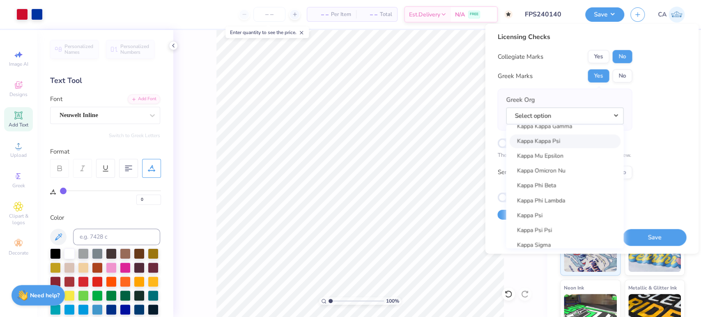
scroll to position [3036, 0]
click at [552, 174] on link "Kappa Kappa Gamma" at bounding box center [564, 172] width 111 height 14
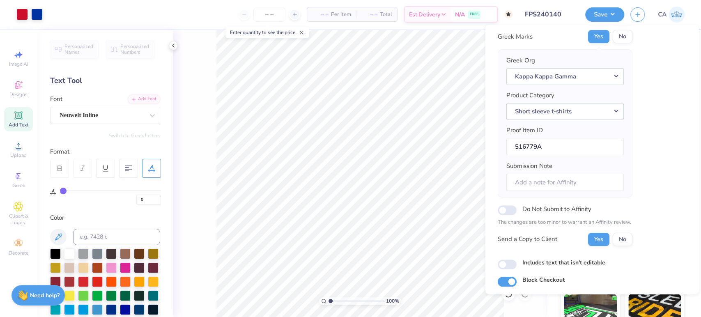
scroll to position [66, 0]
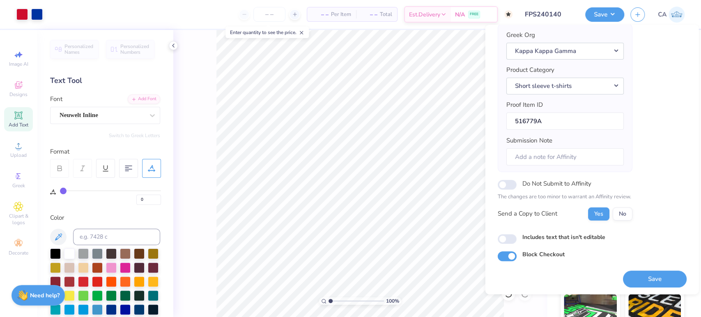
click at [647, 273] on button "Save" at bounding box center [654, 278] width 64 height 17
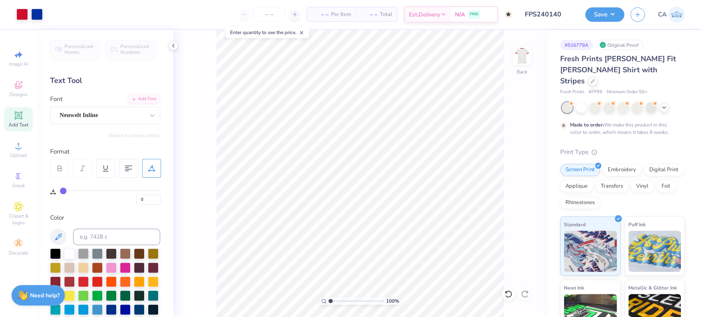
click at [562, 12] on div "Art colors – – Per Item – – Total Est. Delivery N/A FREE Design Title FPS240140…" at bounding box center [350, 158] width 701 height 317
click at [559, 13] on input "FPS240140" at bounding box center [538, 14] width 80 height 16
